Goal: Information Seeking & Learning: Find specific page/section

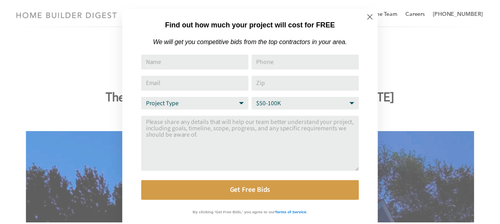
scroll to position [8, 0]
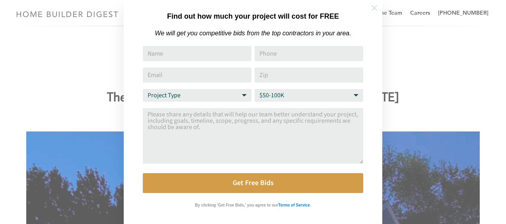
click at [377, 8] on icon at bounding box center [374, 8] width 9 height 9
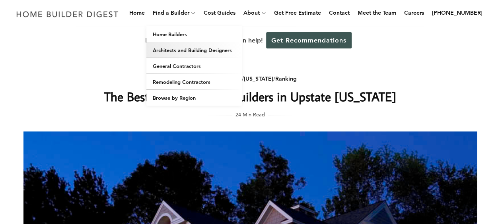
click at [190, 45] on link "Architects and Building Designers" at bounding box center [193, 50] width 95 height 16
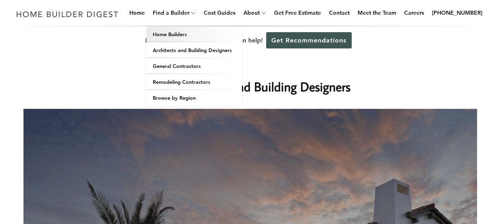
click at [187, 34] on link "Home Builders" at bounding box center [193, 34] width 95 height 16
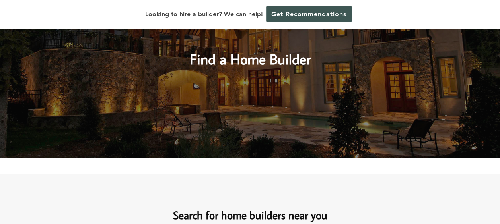
scroll to position [456, 0]
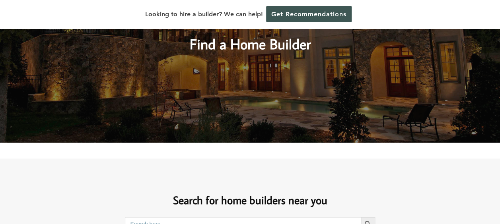
click at [295, 50] on h2 "Find a Home Builder" at bounding box center [250, 37] width 338 height 36
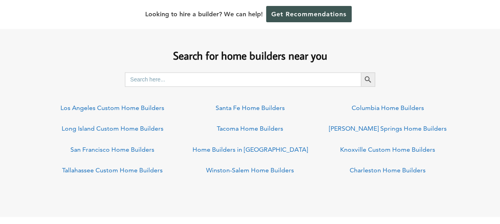
scroll to position [605, 0]
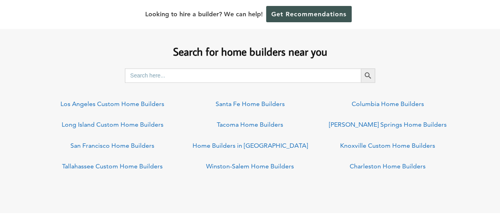
click at [338, 82] on input "Search for:" at bounding box center [243, 75] width 236 height 14
click at [336, 78] on input "Search for:" at bounding box center [243, 75] width 236 height 14
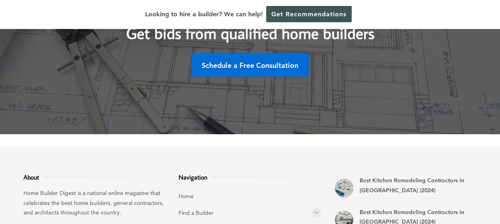
scroll to position [2438, 0]
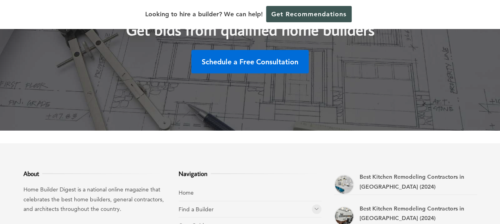
click at [317, 206] on icon at bounding box center [316, 209] width 5 height 6
click at [214, 222] on link "Home Builders" at bounding box center [209, 225] width 37 height 7
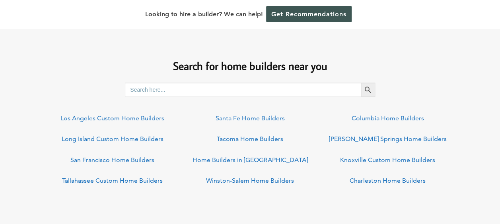
scroll to position [583, 0]
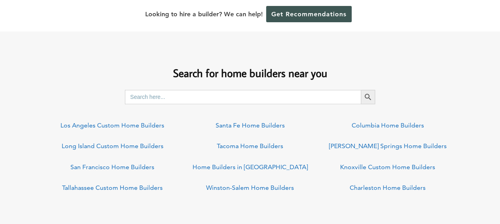
click at [332, 95] on input "Search for:" at bounding box center [243, 97] width 236 height 14
click at [361, 90] on button "Search Button" at bounding box center [368, 97] width 14 height 14
click at [177, 98] on input "cape cod," at bounding box center [243, 97] width 236 height 14
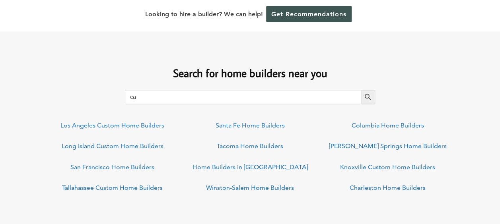
type input "c"
click at [177, 98] on input "Search for:" at bounding box center [243, 97] width 236 height 14
click at [177, 98] on input "rehobooth" at bounding box center [243, 97] width 236 height 14
click at [177, 98] on input "rehoboo" at bounding box center [243, 97] width 236 height 14
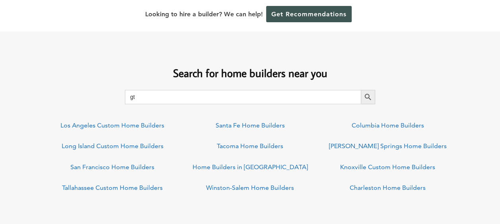
type input "g"
drag, startPoint x: 177, startPoint y: 98, endPoint x: 180, endPoint y: 84, distance: 14.8
click at [180, 84] on div "Search for home builders near you Search for: re Search Button Los Angeles Cust…" at bounding box center [250, 128] width 500 height 149
type input "rehobooth beach, delaware"
click at [361, 90] on button "Search Button" at bounding box center [368, 97] width 14 height 14
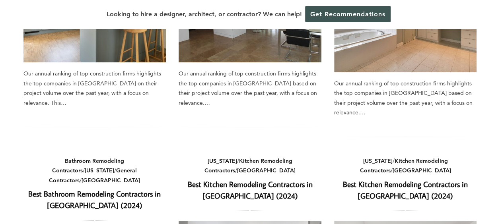
scroll to position [233, 0]
